Goal: Navigation & Orientation: Go to known website

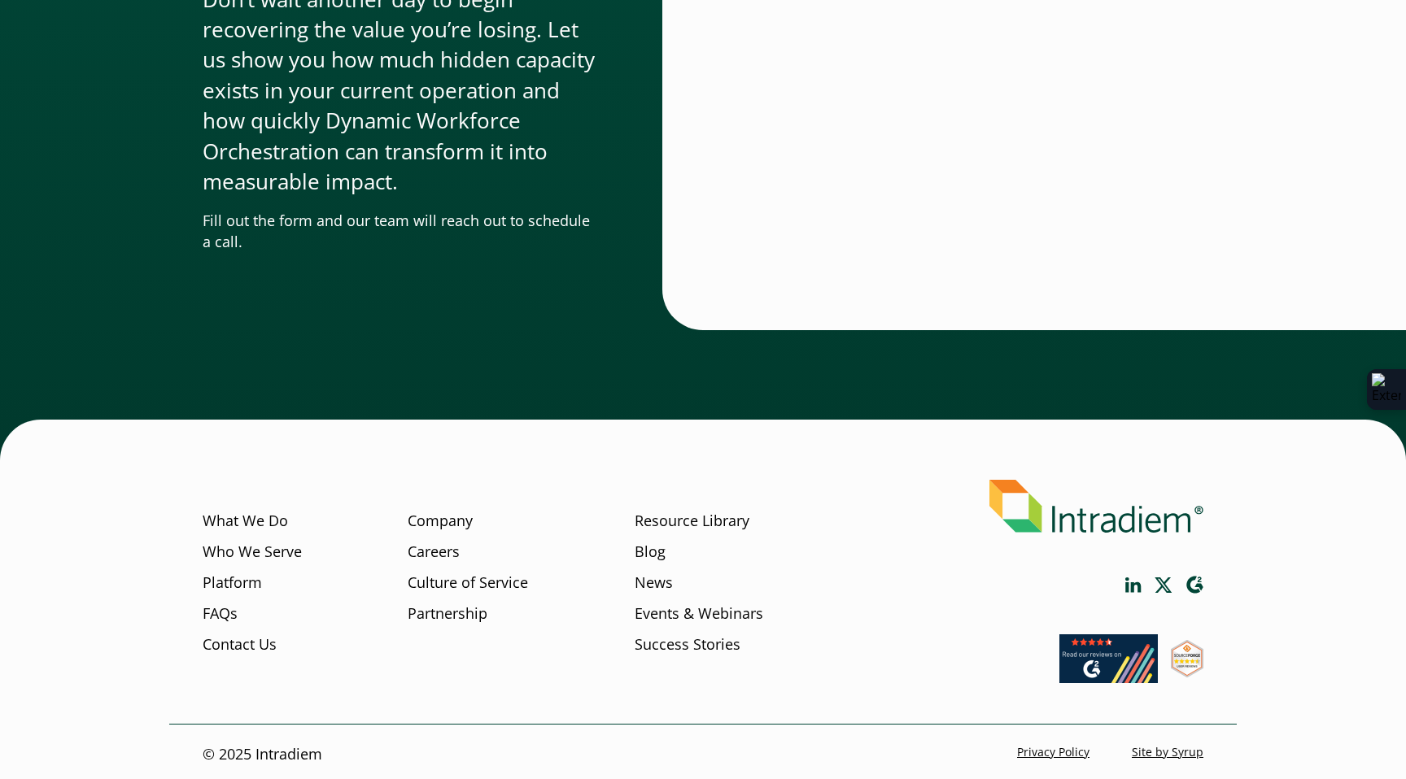
scroll to position [5663, 0]
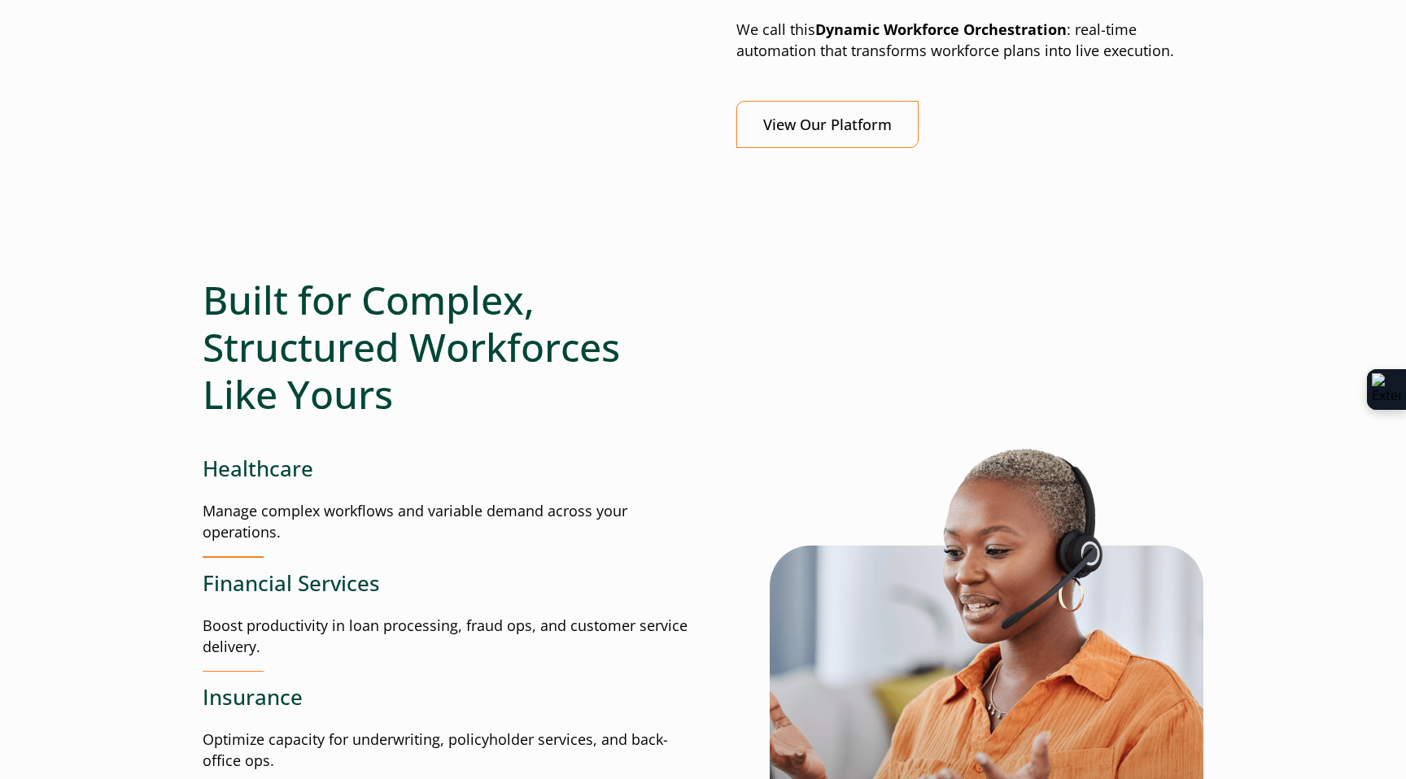
scroll to position [1760, 0]
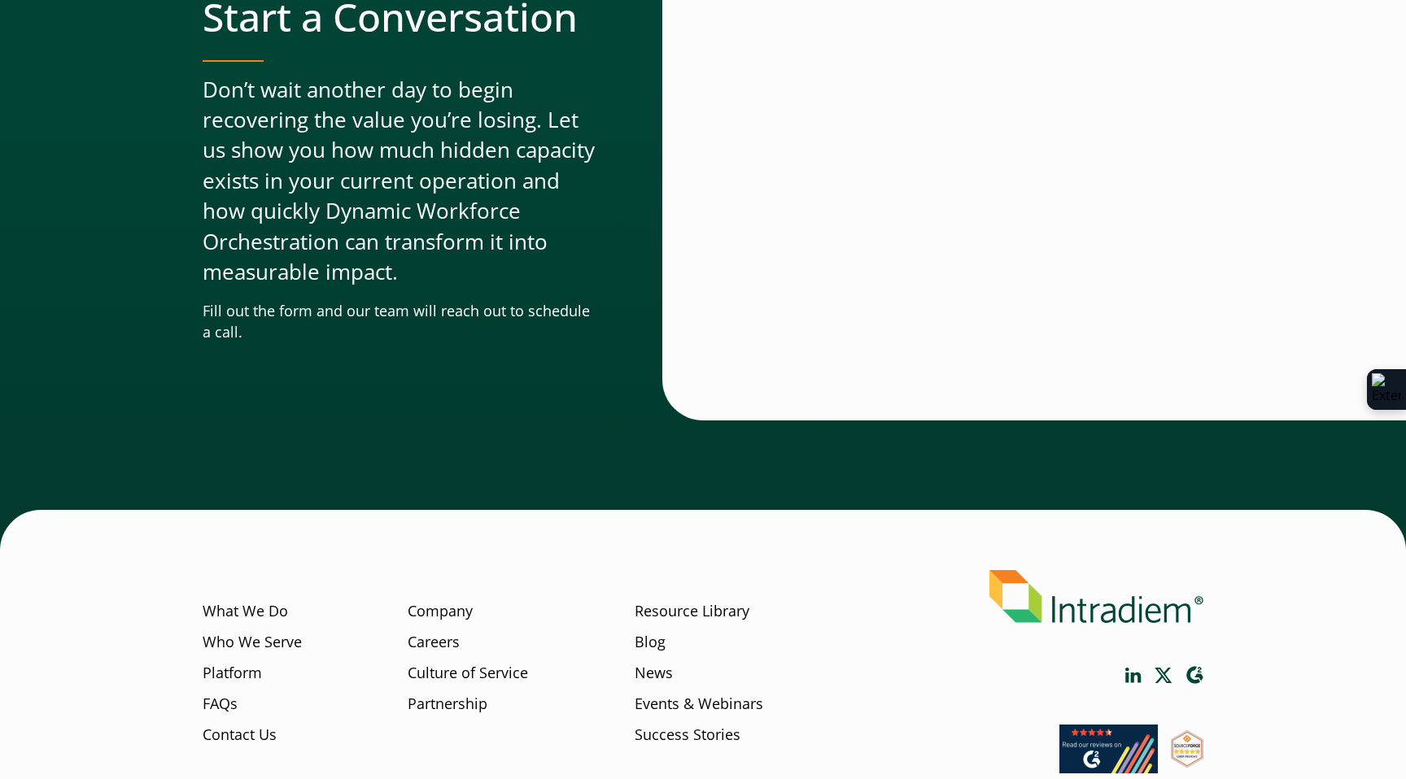
scroll to position [5663, 0]
